Goal: Information Seeking & Learning: Learn about a topic

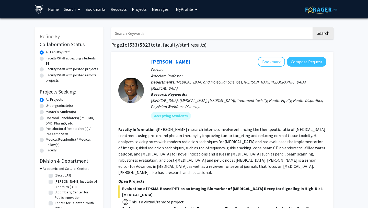
click at [145, 32] on input "Search Keywords" at bounding box center [211, 33] width 201 height 12
type input "computational genomics"
click at [313, 27] on button "Search" at bounding box center [323, 33] width 21 height 12
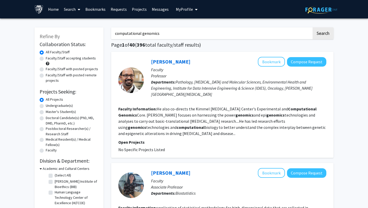
click at [46, 108] on label "Undergraduate(s)" at bounding box center [59, 105] width 27 height 5
click at [46, 106] on input "Undergraduate(s)" at bounding box center [47, 104] width 3 height 3
radio input "true"
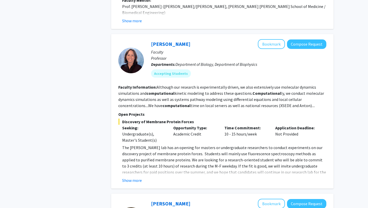
scroll to position [553, 0]
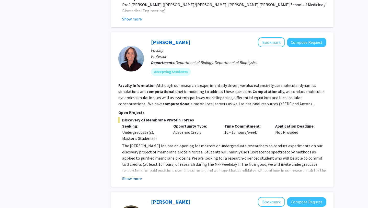
click at [135, 175] on button "Show more" at bounding box center [132, 178] width 20 height 6
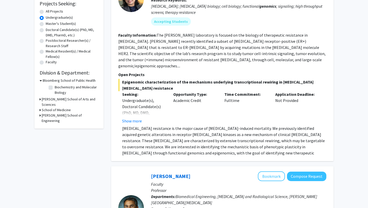
scroll to position [0, 0]
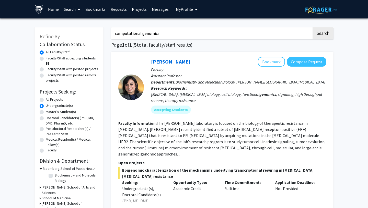
click at [177, 34] on input "computational genomics" at bounding box center [211, 33] width 201 height 12
drag, startPoint x: 175, startPoint y: 30, endPoint x: 84, endPoint y: 28, distance: 91.3
drag, startPoint x: 181, startPoint y: 32, endPoint x: 95, endPoint y: 28, distance: 86.3
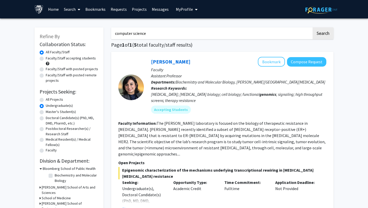
type input "computer science"
click at [313, 27] on button "Search" at bounding box center [323, 33] width 21 height 12
radio input "true"
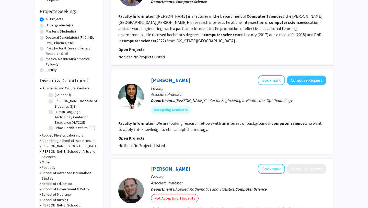
scroll to position [69, 0]
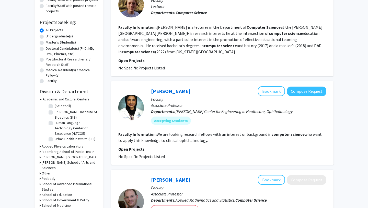
click at [46, 37] on label "Undergraduate(s)" at bounding box center [59, 36] width 27 height 5
click at [46, 37] on input "Undergraduate(s)" at bounding box center [47, 35] width 3 height 3
radio input "true"
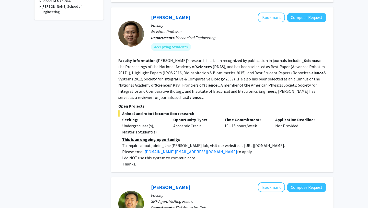
scroll to position [214, 0]
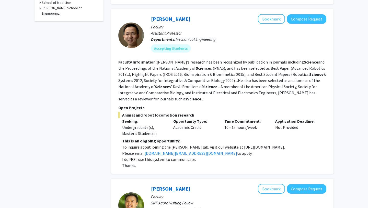
click at [322, 90] on section "Faculty Information: [PERSON_NAME]’s research has been recognized by publicatio…" at bounding box center [222, 80] width 208 height 43
click at [317, 94] on fg-read-more "[PERSON_NAME]’s research has been recognized by publication in journals includi…" at bounding box center [222, 80] width 208 height 42
drag, startPoint x: 224, startPoint y: 141, endPoint x: 271, endPoint y: 141, distance: 47.1
click at [271, 144] on p "To inquire about joining the [PERSON_NAME] lab, visit our website at [URL][DOMA…" at bounding box center [224, 147] width 204 height 6
copy p "[URL][DOMAIN_NAME]."
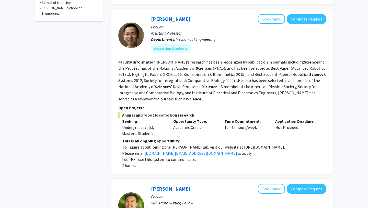
copy p "[URL][DOMAIN_NAME]."
click at [273, 144] on p "To inquire about joining the [PERSON_NAME] lab, visit our website at [URL][DOMA…" at bounding box center [224, 147] width 204 height 6
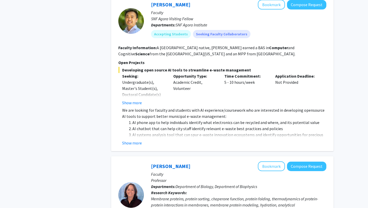
scroll to position [399, 0]
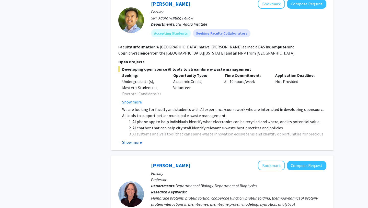
click at [134, 139] on button "Show more" at bounding box center [132, 142] width 20 height 6
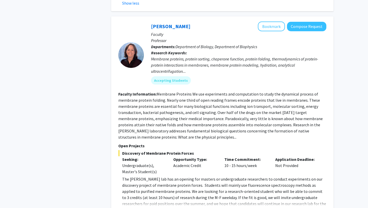
scroll to position [702, 0]
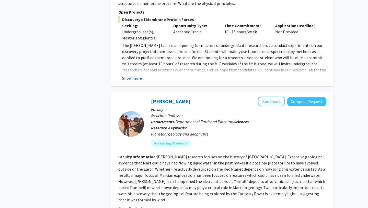
click at [137, 75] on button "Show more" at bounding box center [132, 78] width 20 height 6
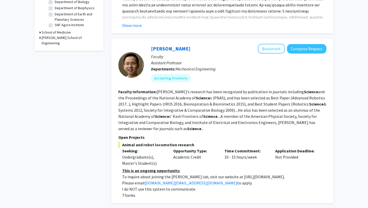
scroll to position [0, 0]
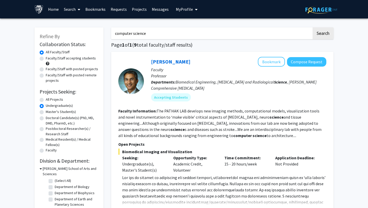
drag, startPoint x: 154, startPoint y: 33, endPoint x: 41, endPoint y: 4, distance: 117.5
click at [313, 27] on button "Search" at bounding box center [323, 33] width 21 height 12
radio input "true"
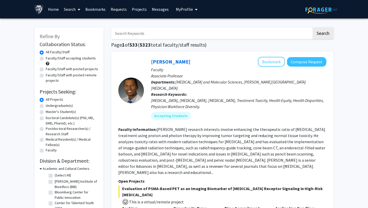
click at [46, 107] on label "Undergraduate(s)" at bounding box center [59, 105] width 27 height 5
click at [46, 106] on input "Undergraduate(s)" at bounding box center [47, 104] width 3 height 3
radio input "true"
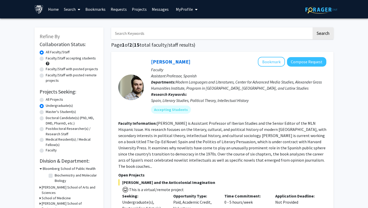
click at [46, 58] on label "Faculty/Staff accepting students" at bounding box center [71, 58] width 50 height 5
click at [46, 58] on input "Faculty/Staff accepting students" at bounding box center [47, 57] width 3 height 3
radio input "true"
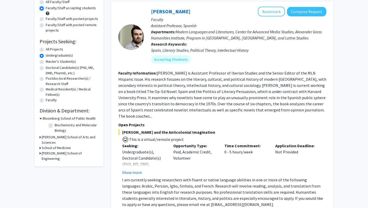
scroll to position [69, 0]
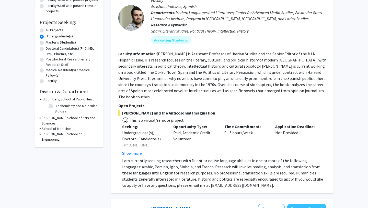
click at [41, 118] on icon at bounding box center [40, 117] width 1 height 5
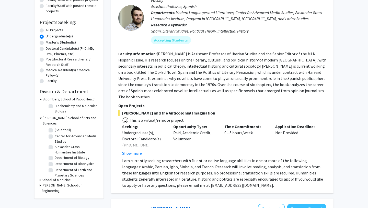
click at [41, 182] on icon at bounding box center [40, 184] width 1 height 5
click at [40, 177] on icon at bounding box center [40, 179] width 1 height 5
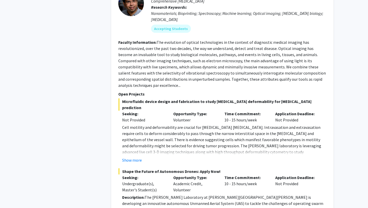
scroll to position [1265, 0]
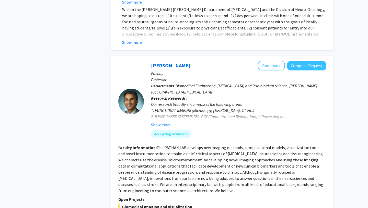
scroll to position [1017, 0]
